Goal: Register for event/course

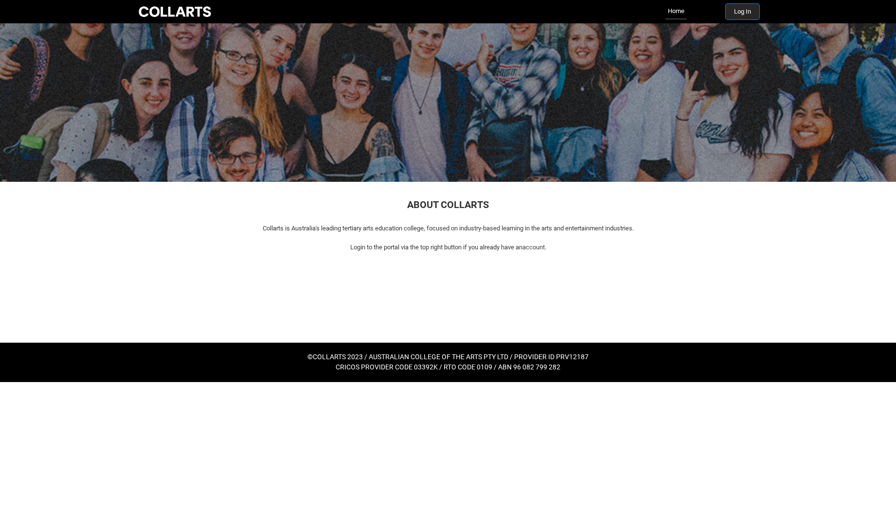
click at [739, 14] on button "Log In" at bounding box center [742, 12] width 34 height 16
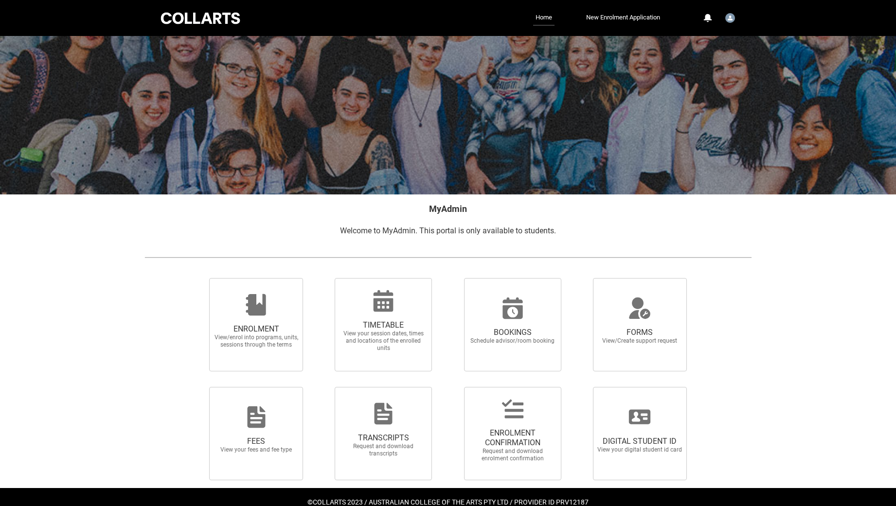
scroll to position [21, 0]
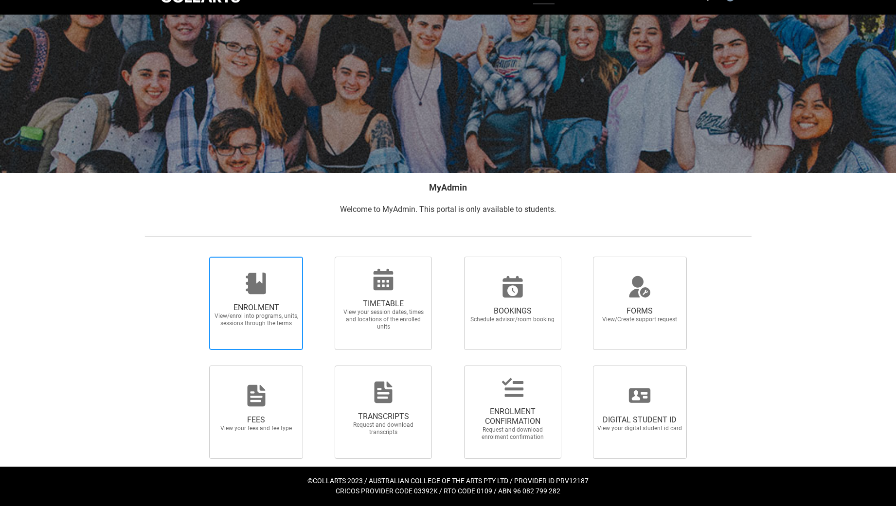
click at [220, 332] on span "ENROLMENT View/enrol into programs, units, sessions through the terms" at bounding box center [256, 315] width 93 height 40
click at [197, 257] on input "ENROLMENT View/enrol into programs, units, sessions through the terms" at bounding box center [197, 256] width 0 height 0
radio input "true"
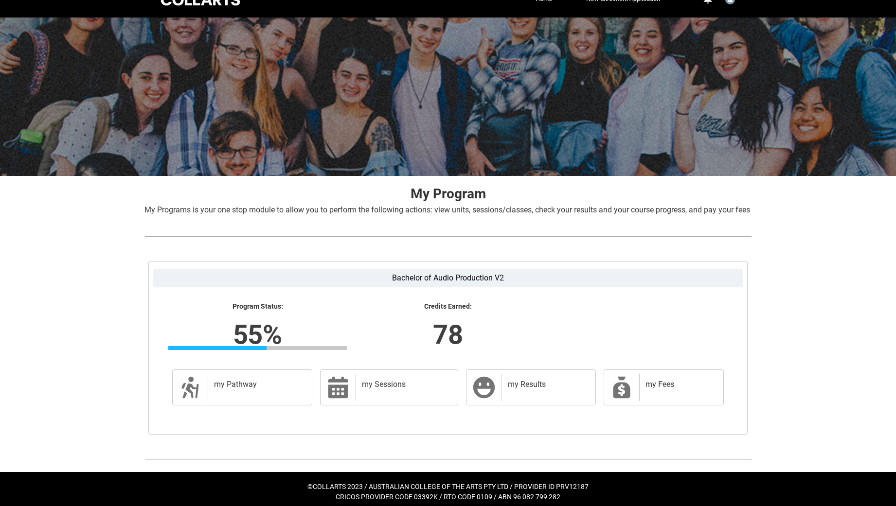
scroll to position [35, 0]
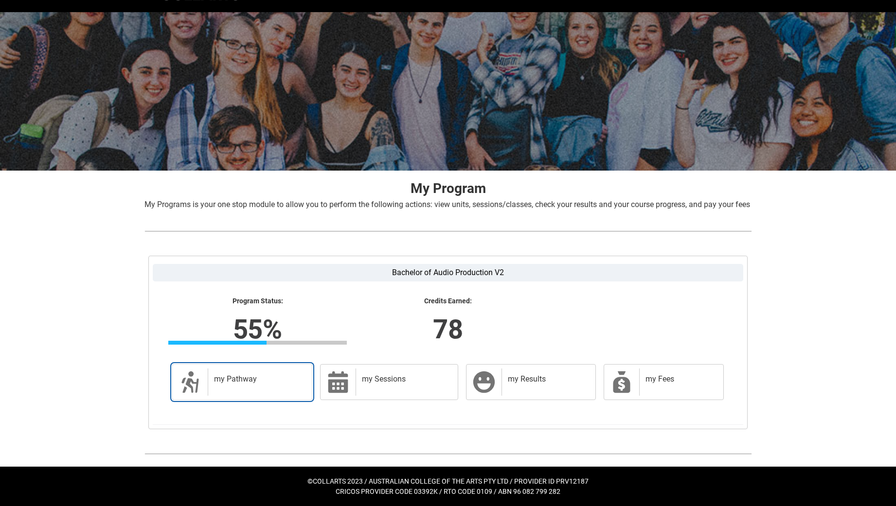
click at [289, 389] on div "my Pathway" at bounding box center [258, 382] width 100 height 27
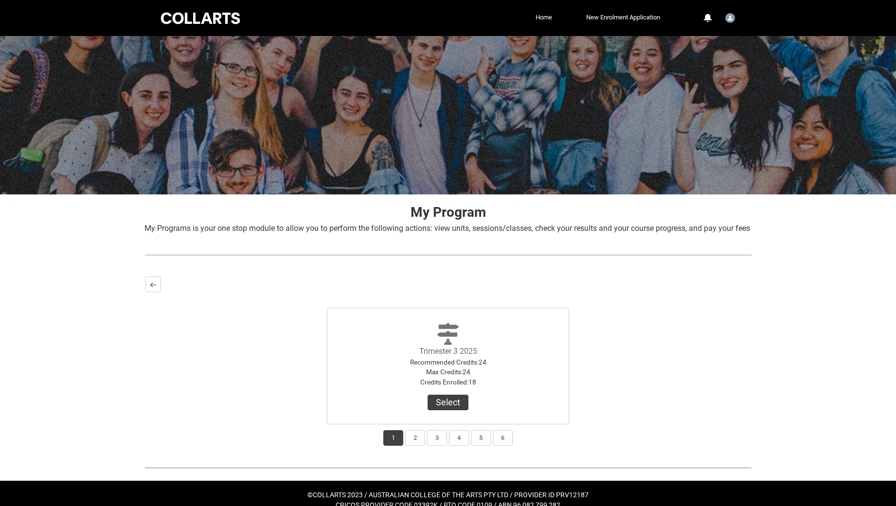
scroll to position [25, 0]
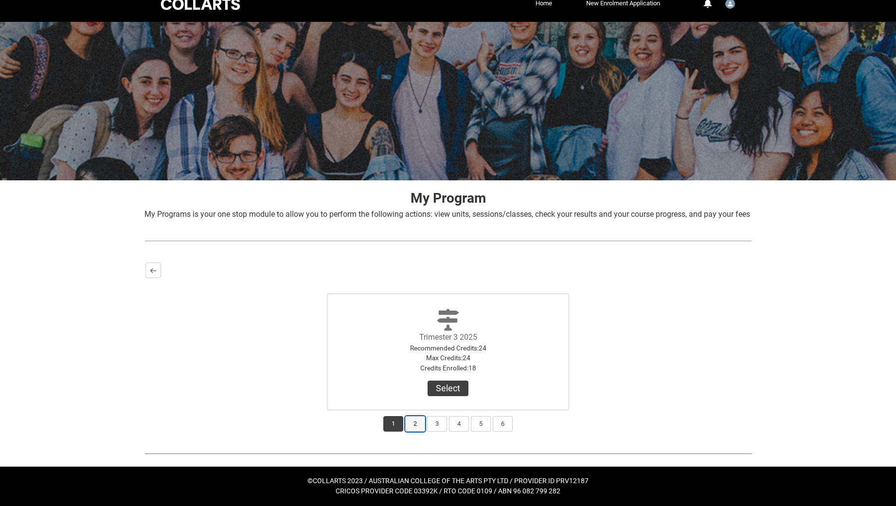
click at [412, 428] on button "2" at bounding box center [415, 424] width 20 height 16
click at [392, 428] on button "1" at bounding box center [393, 424] width 20 height 16
click at [452, 389] on button "Select" at bounding box center [447, 389] width 41 height 16
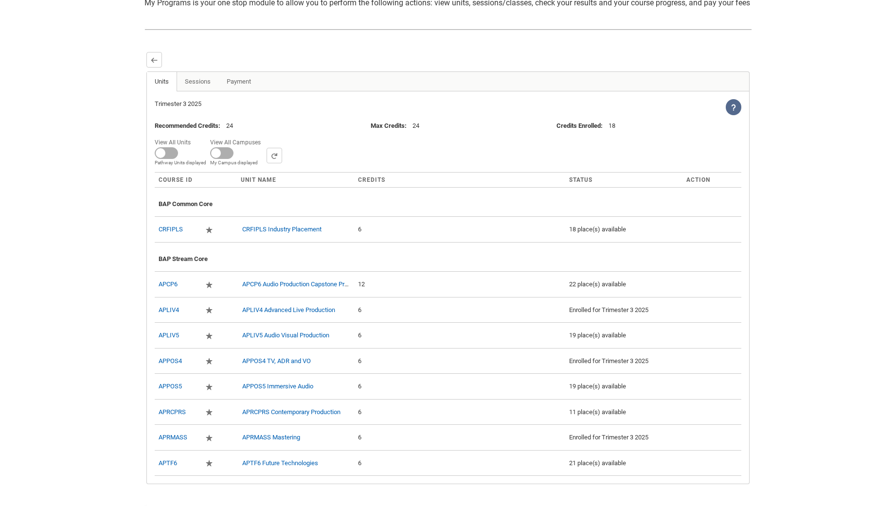
scroll to position [260, 0]
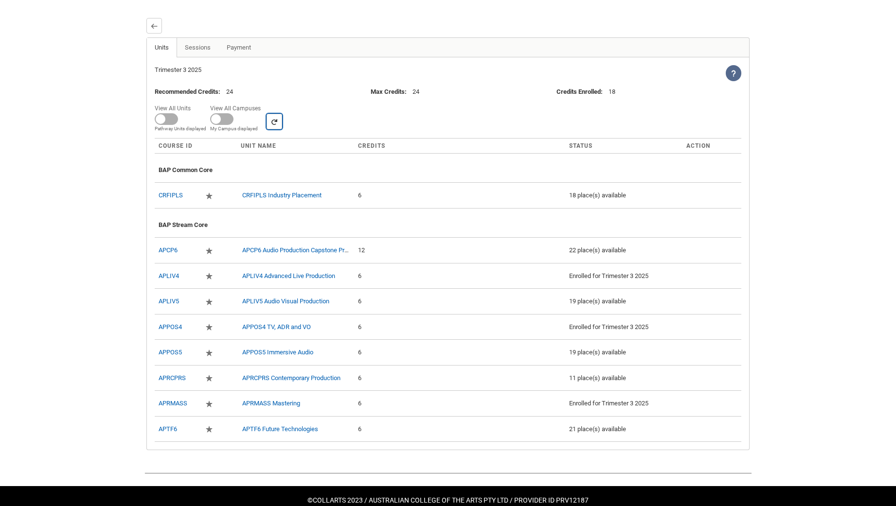
click at [273, 125] on lightning-primitive-icon "button" at bounding box center [274, 121] width 7 height 7
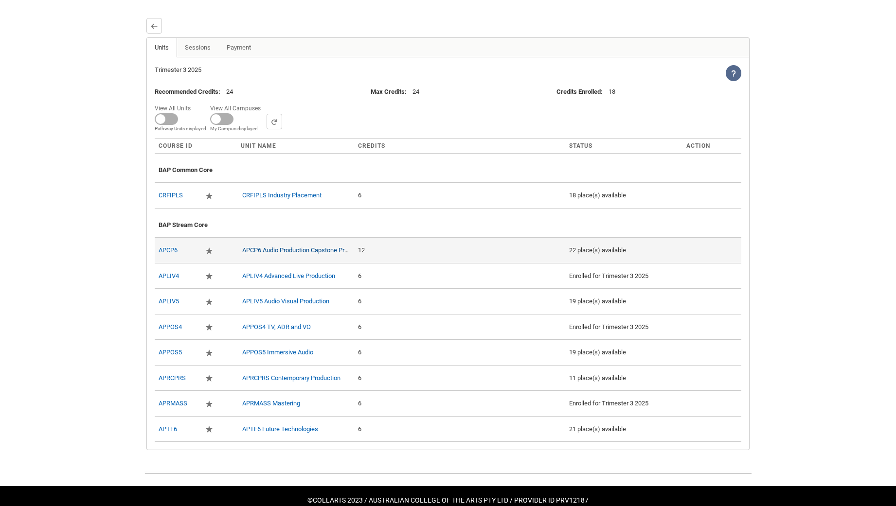
click at [262, 254] on link "APCP6 Audio Production Capstone Project" at bounding box center [300, 250] width 116 height 7
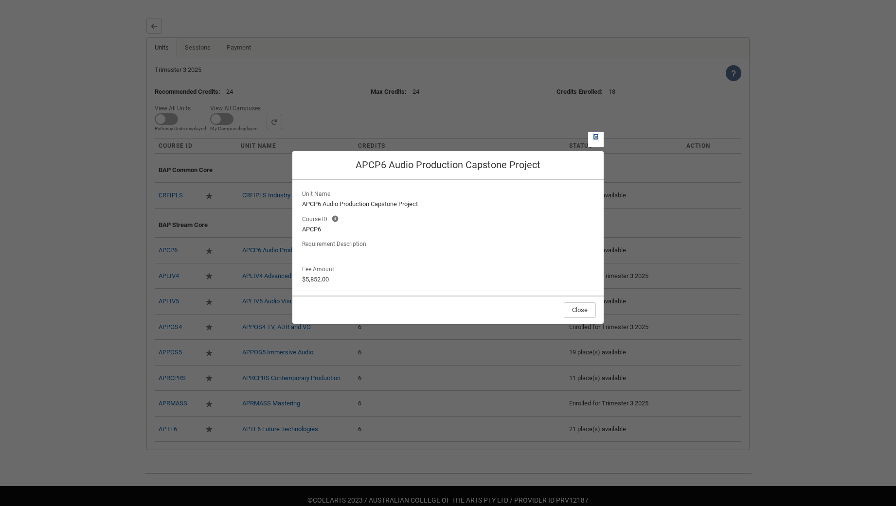
click at [595, 139] on lightning-primitive-icon "button" at bounding box center [595, 136] width 7 height 7
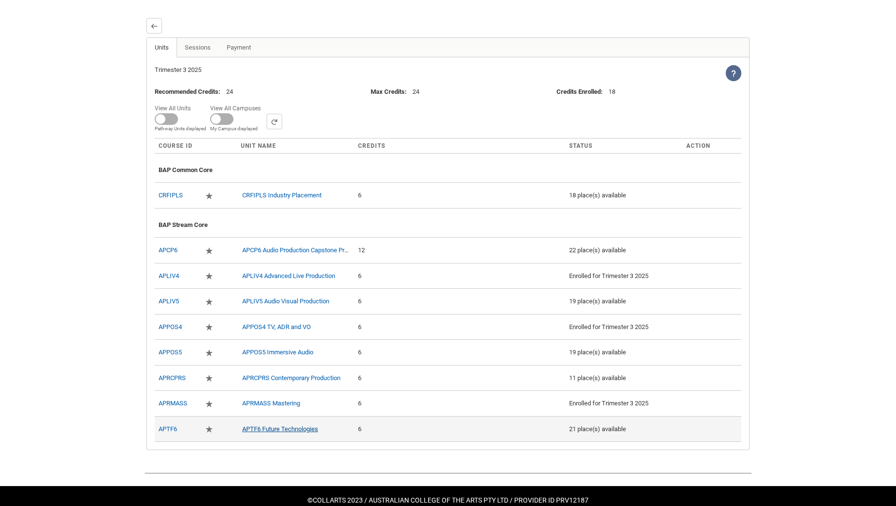
click at [268, 433] on link "APTF6 Future Technologies" at bounding box center [280, 428] width 76 height 7
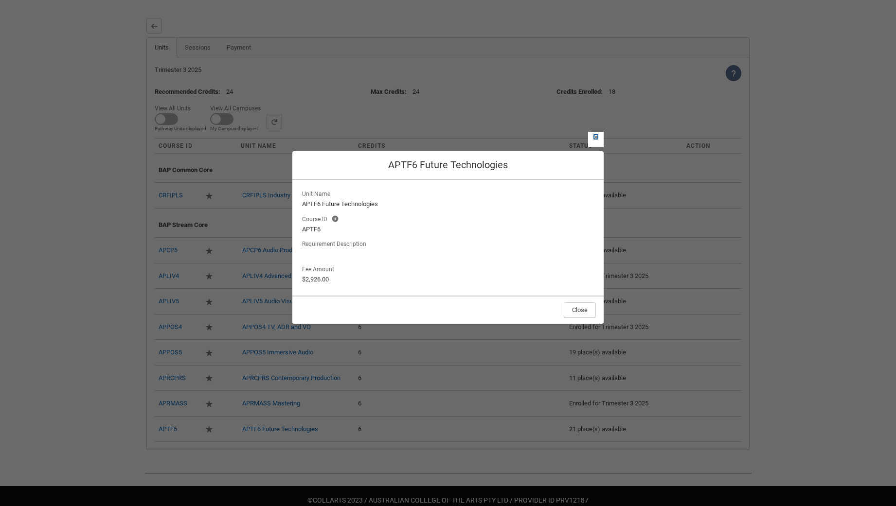
click at [598, 135] on lightning-primitive-icon "button" at bounding box center [595, 136] width 7 height 7
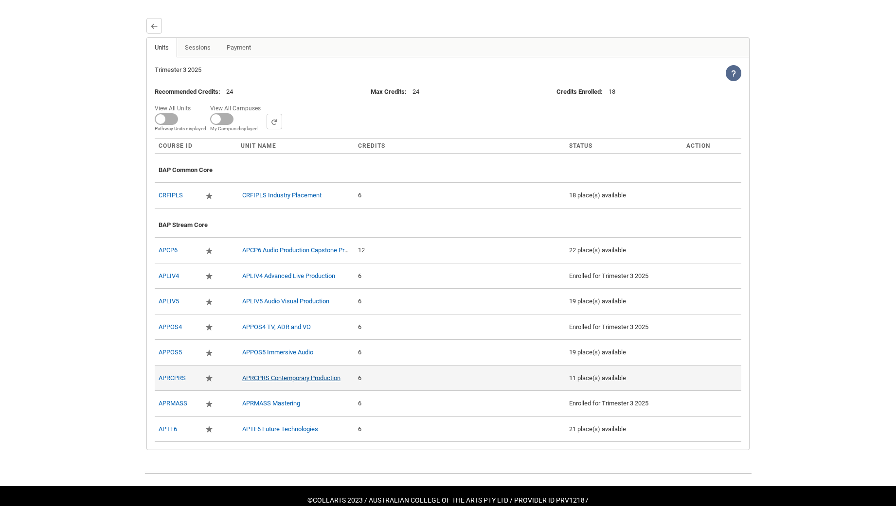
click at [283, 382] on link "APRCPRS Contemporary Production" at bounding box center [291, 377] width 98 height 7
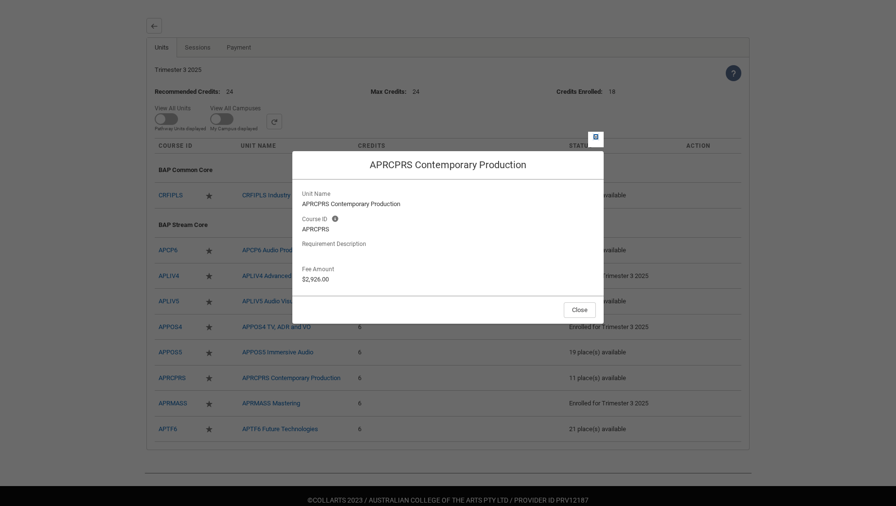
click at [596, 140] on button "Close" at bounding box center [596, 137] width 8 height 8
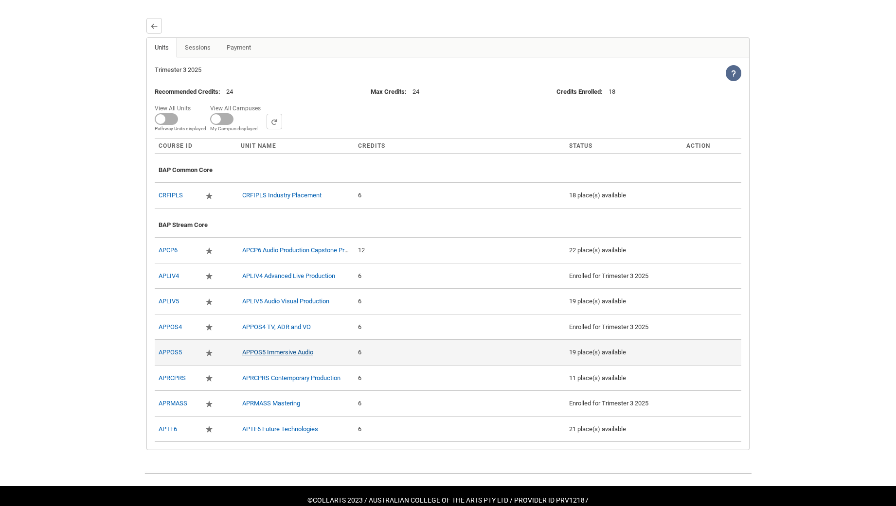
click at [285, 356] on link "APPOS5 Immersive Audio" at bounding box center [277, 352] width 71 height 7
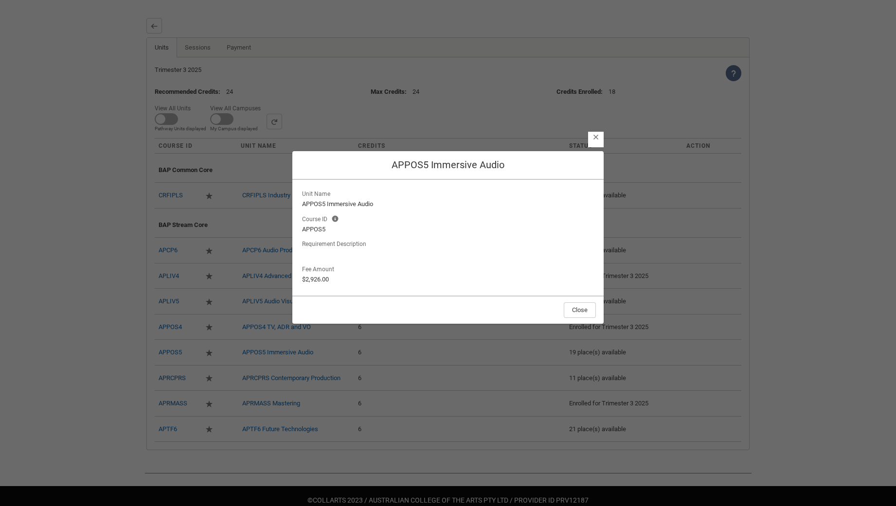
click at [595, 141] on lightning-button-icon "Close" at bounding box center [596, 140] width 16 height 16
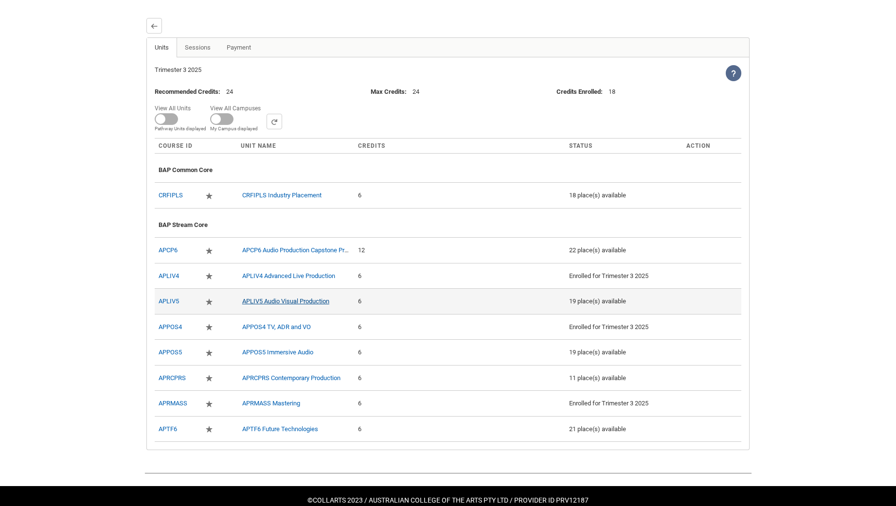
click at [300, 305] on link "APLIV5 Audio Visual Production" at bounding box center [285, 301] width 87 height 7
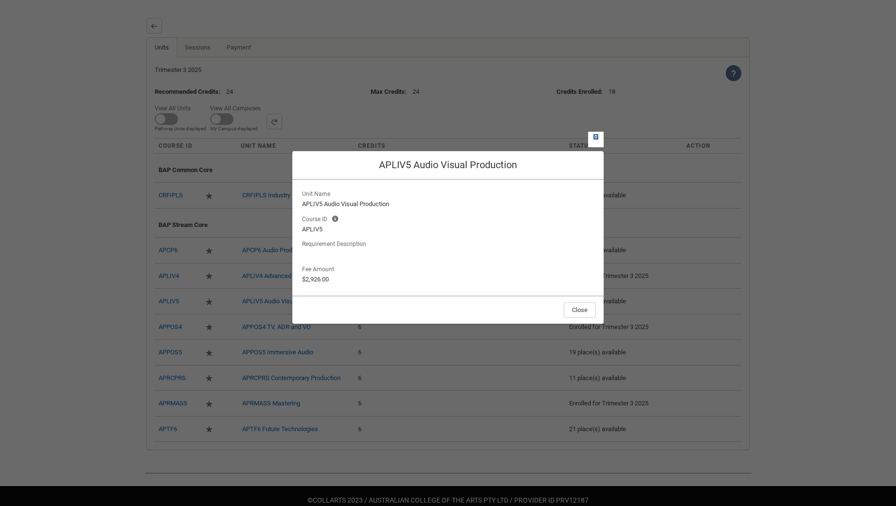
click at [596, 136] on lightning-primitive-icon "button" at bounding box center [595, 136] width 7 height 7
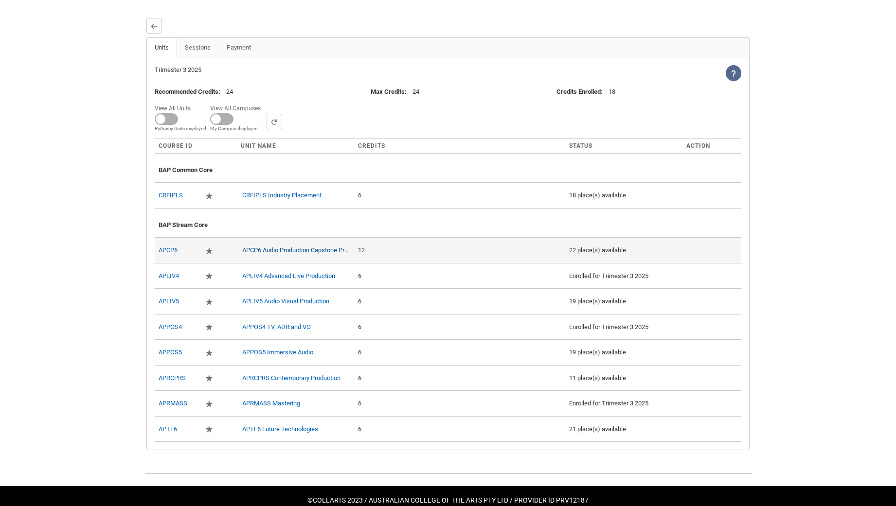
click at [294, 254] on link "APCP6 Audio Production Capstone Project" at bounding box center [300, 250] width 116 height 7
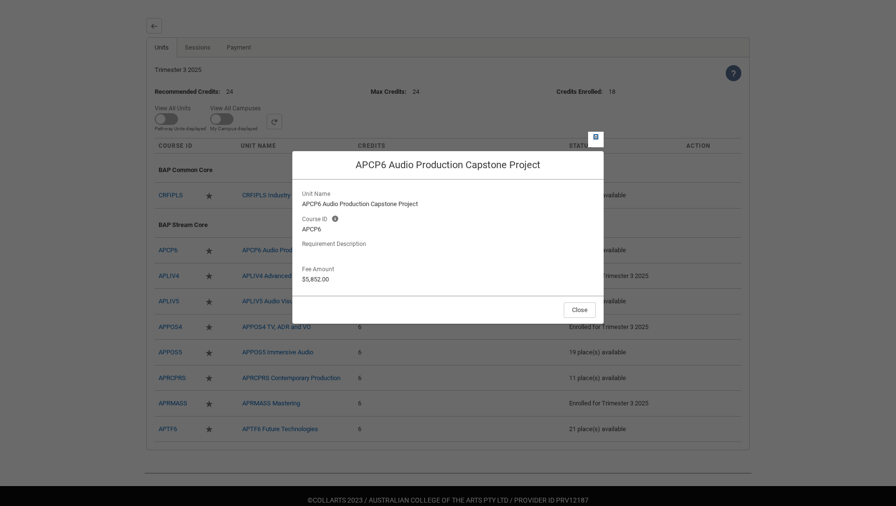
click at [597, 139] on lightning-primitive-icon "button" at bounding box center [595, 136] width 7 height 7
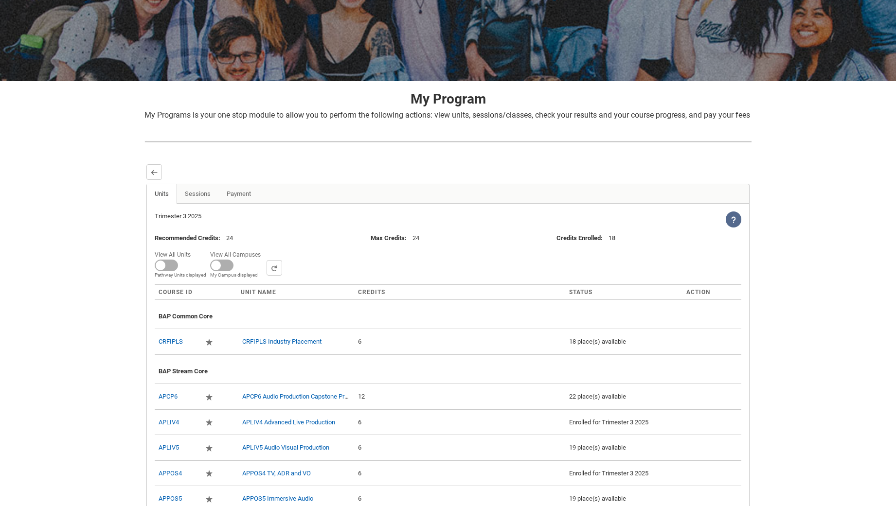
scroll to position [136, 0]
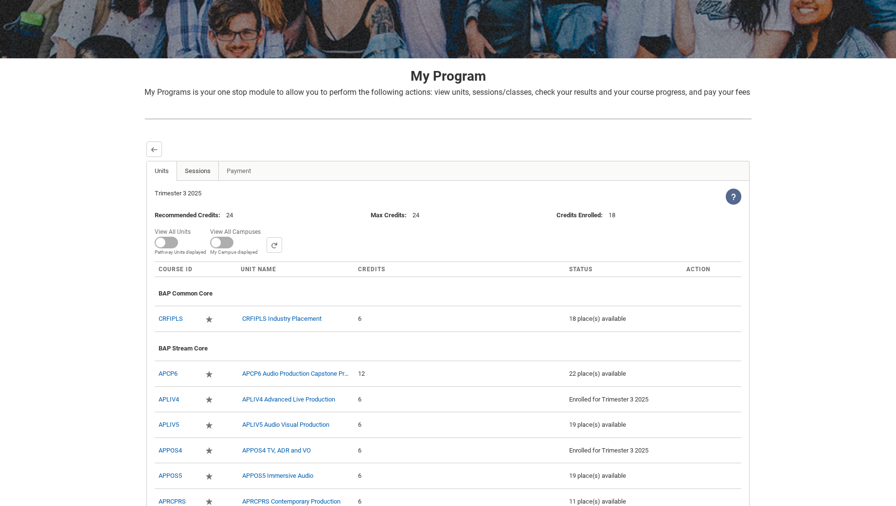
click at [199, 181] on link "Sessions" at bounding box center [197, 170] width 42 height 19
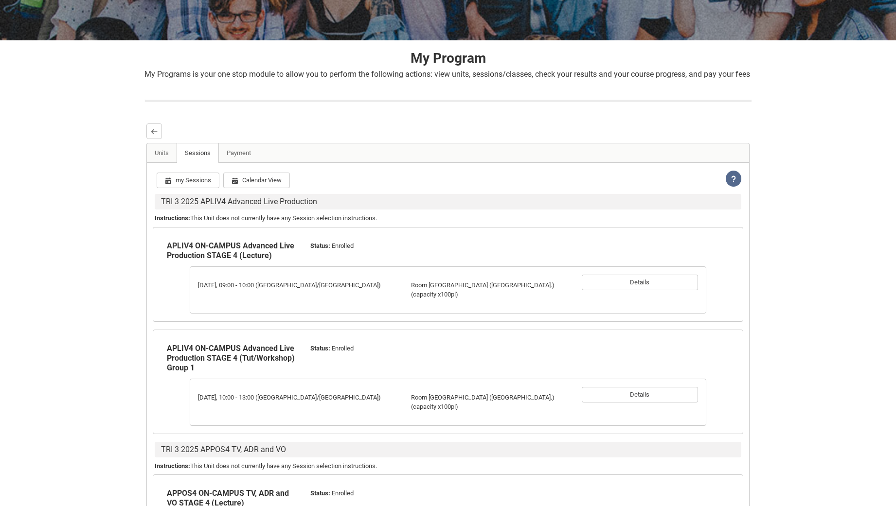
scroll to position [153, 0]
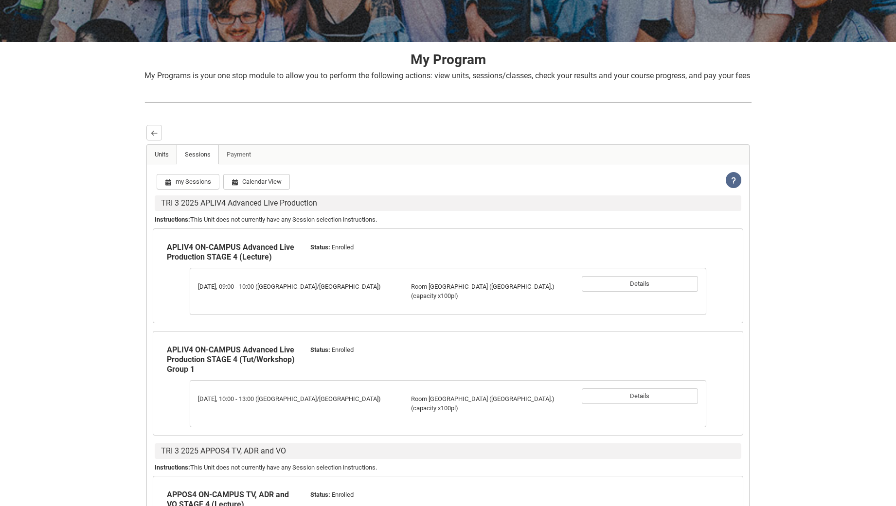
click at [167, 162] on link "Units" at bounding box center [162, 154] width 30 height 19
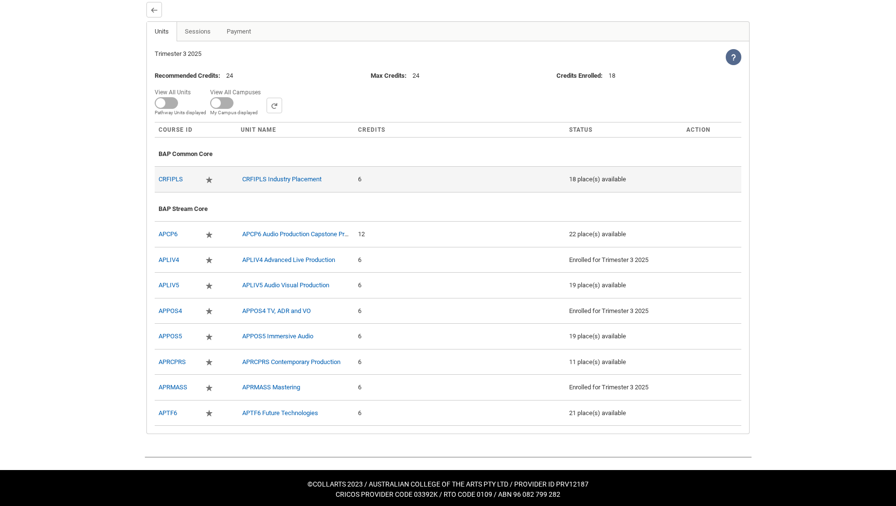
scroll to position [290, 0]
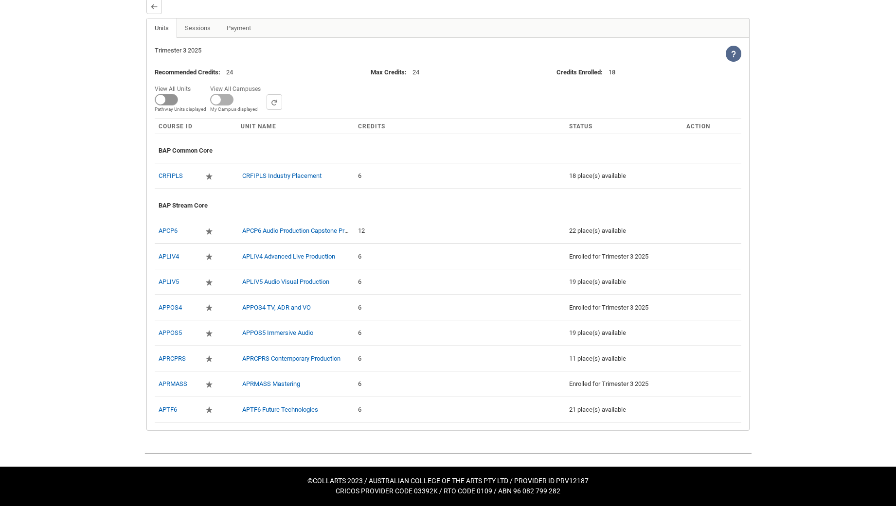
click at [164, 101] on span at bounding box center [166, 100] width 23 height 12
click at [194, 83] on input "View All Units All Units displayed Pathway Units displayed" at bounding box center [194, 82] width 0 height 0
checkbox input "true"
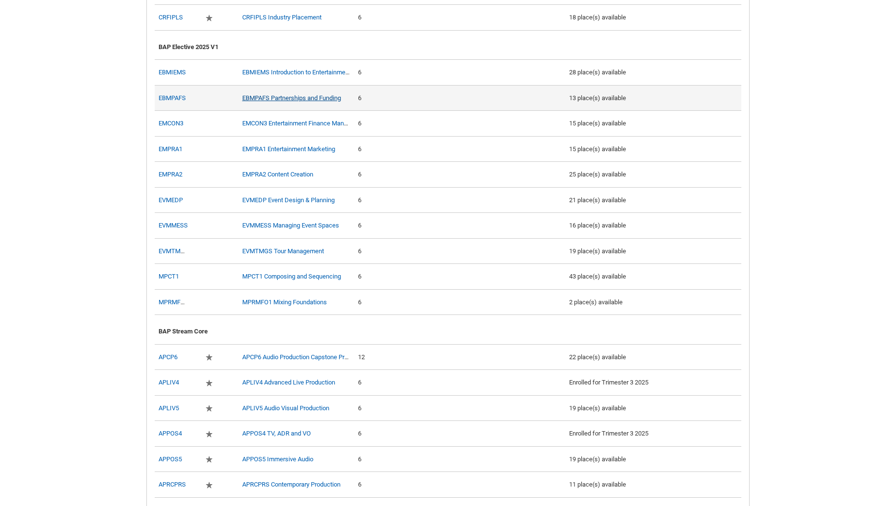
scroll to position [437, 0]
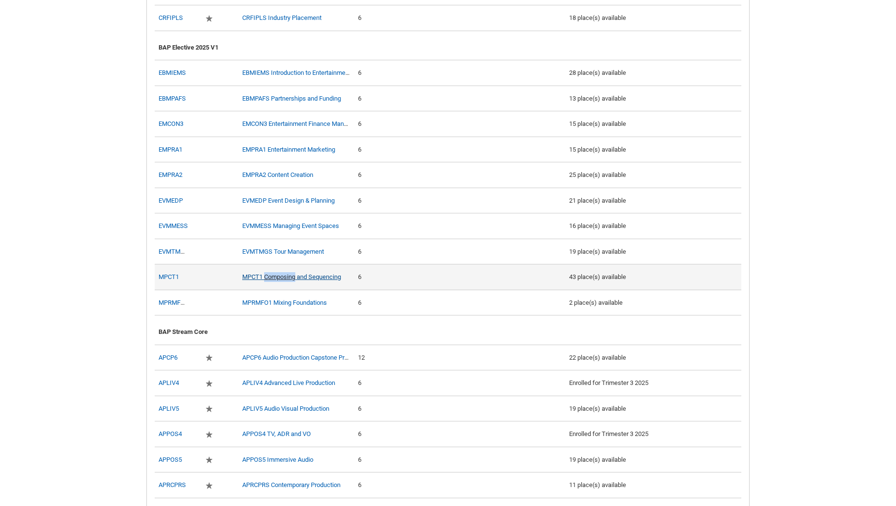
click at [266, 281] on link "MPCT1 Composing and Sequencing" at bounding box center [291, 276] width 99 height 7
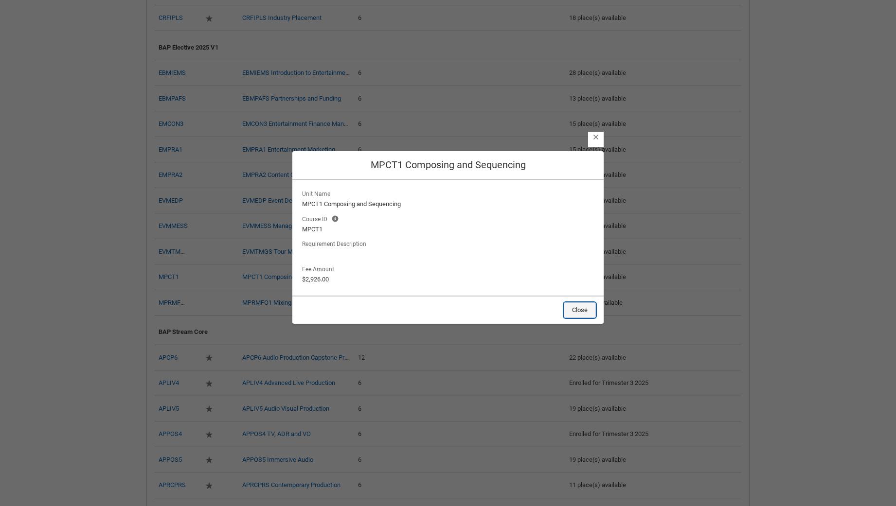
click at [579, 316] on button "Close" at bounding box center [580, 310] width 32 height 16
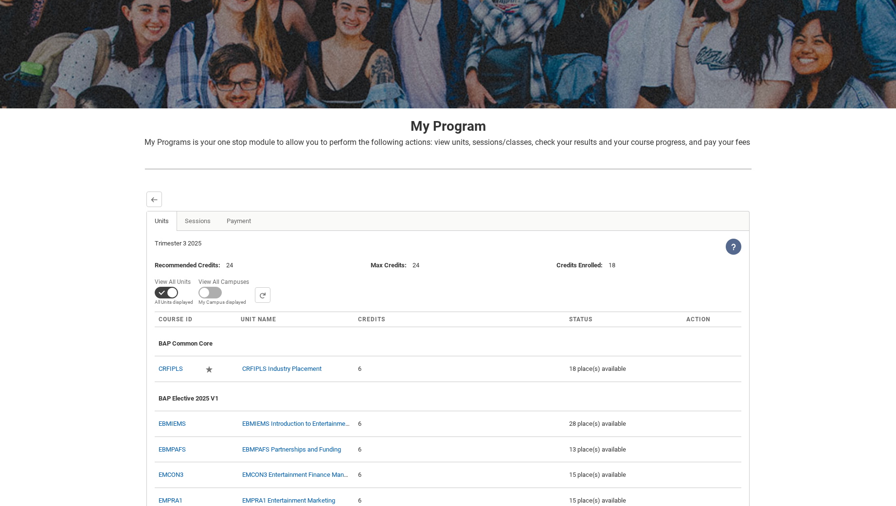
scroll to position [0, 0]
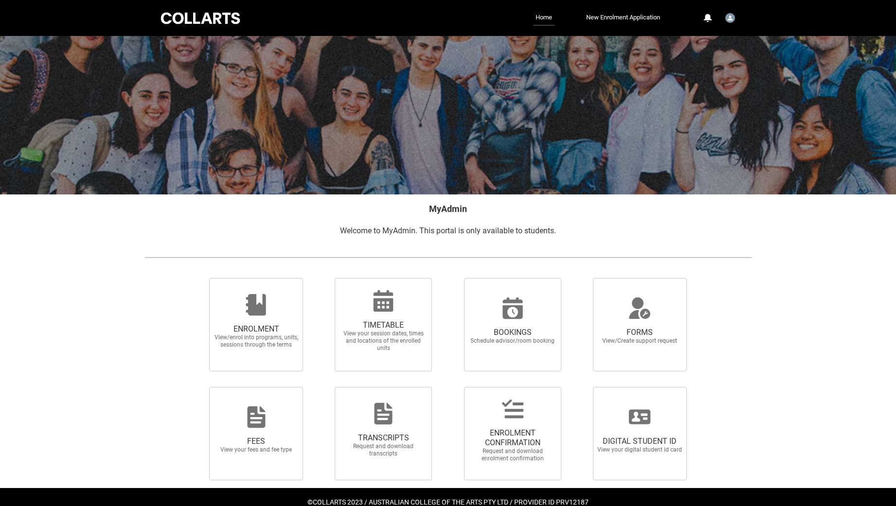
scroll to position [21, 0]
